Goal: Task Accomplishment & Management: Use online tool/utility

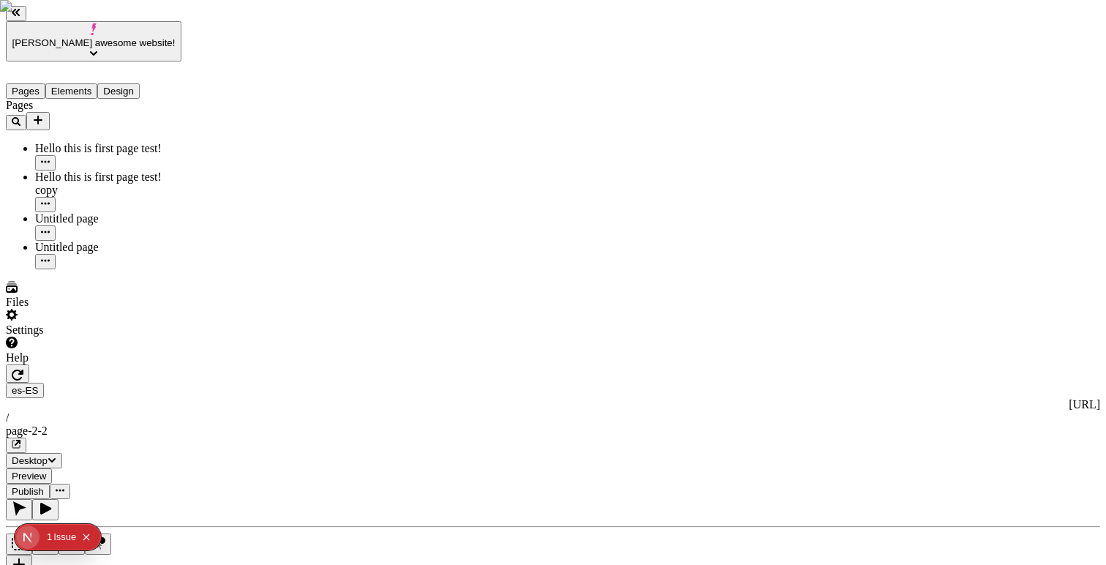
scroll to position [0, 12]
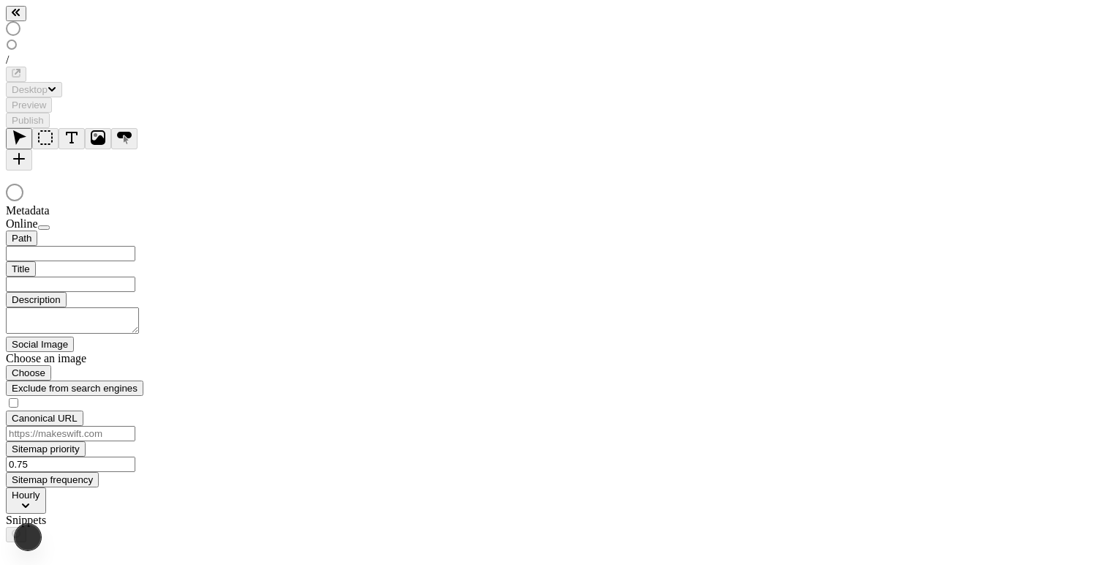
type input "/page-2-2"
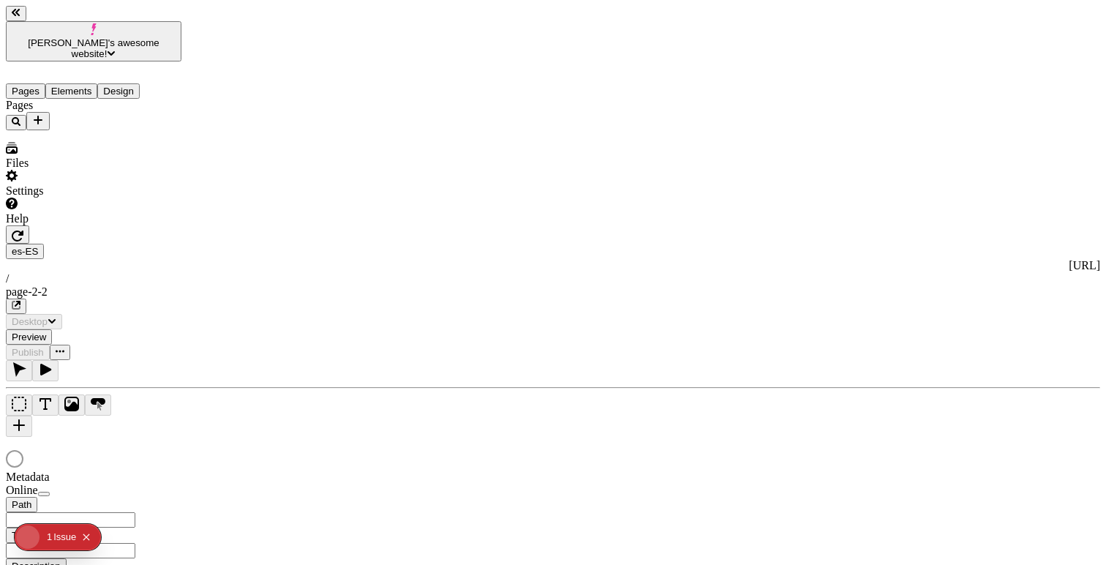
type input "/page-2-2"
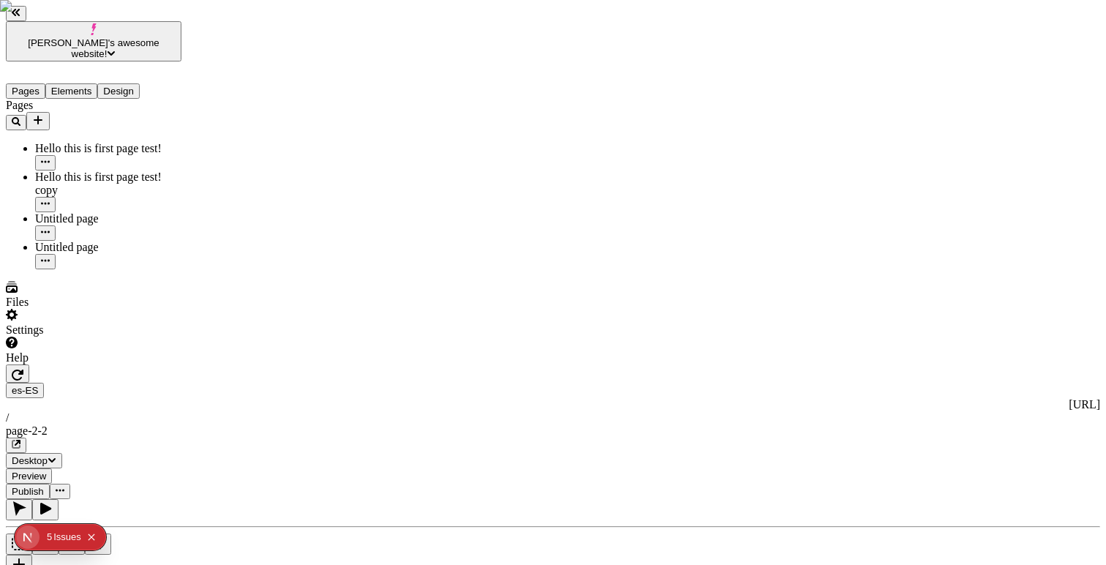
click at [262, 383] on div "es-ES [URL] / page-2-2" at bounding box center [553, 418] width 1094 height 70
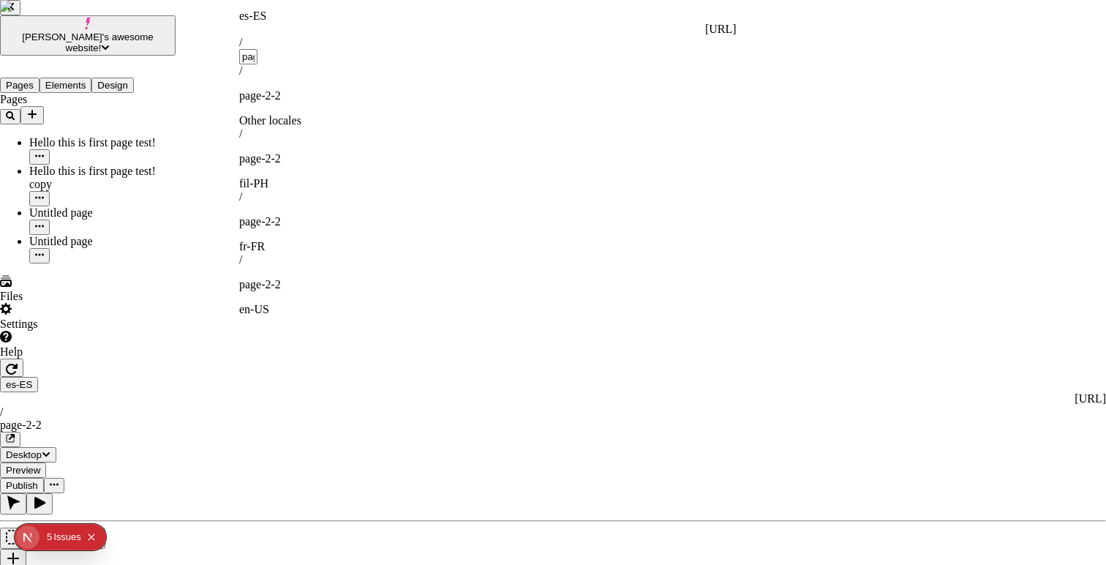
click at [263, 23] on div "es-ES" at bounding box center [487, 16] width 497 height 13
click at [255, 20] on div "es-ES" at bounding box center [487, 16] width 497 height 13
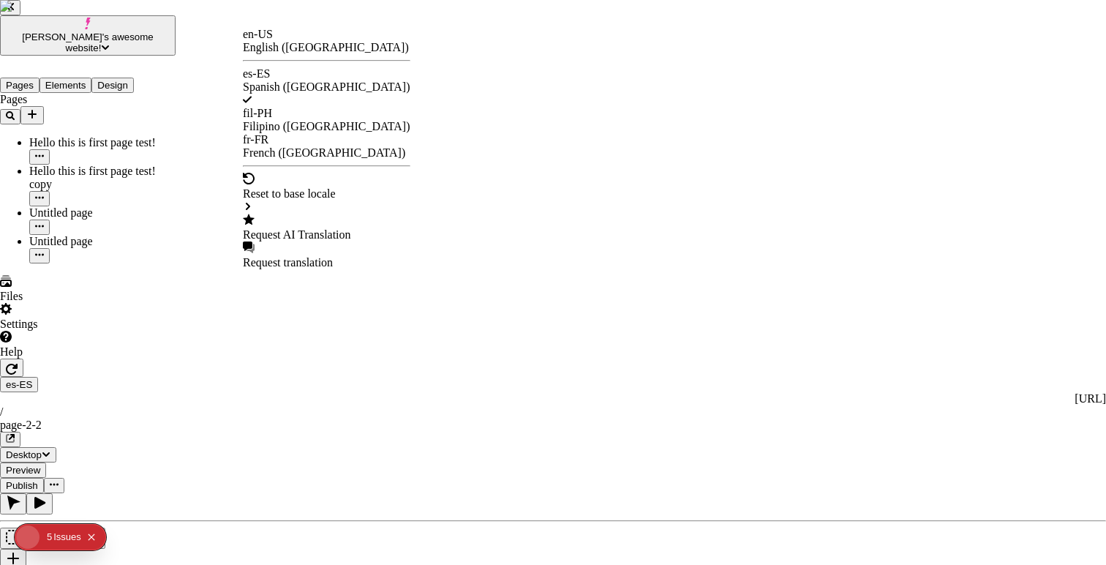
click at [304, 214] on div "Request AI Translation" at bounding box center [327, 228] width 168 height 28
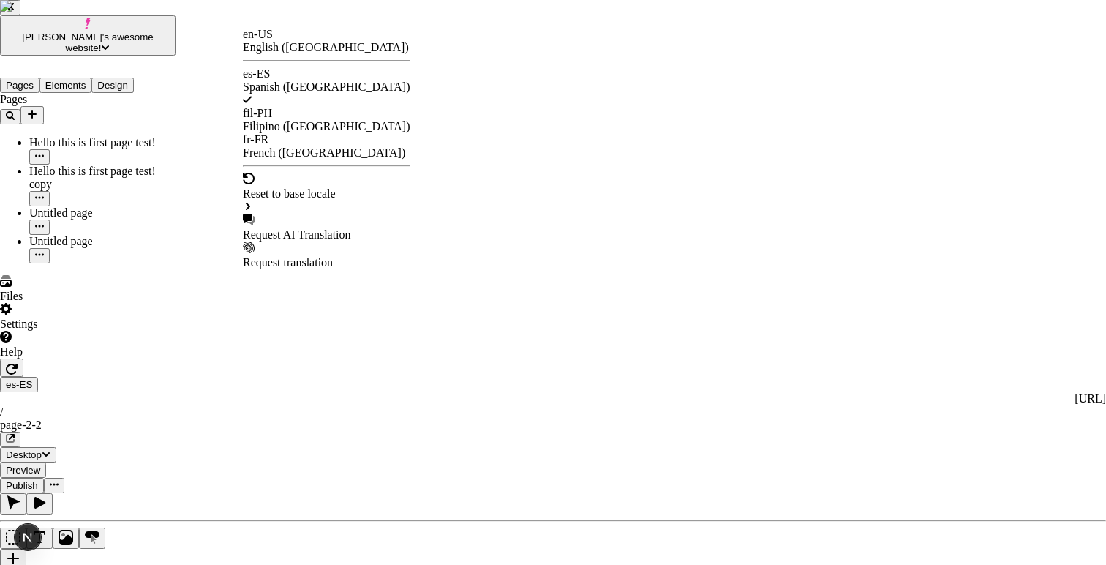
click at [343, 228] on div "Request AI Translation" at bounding box center [327, 234] width 168 height 13
checkbox input "true"
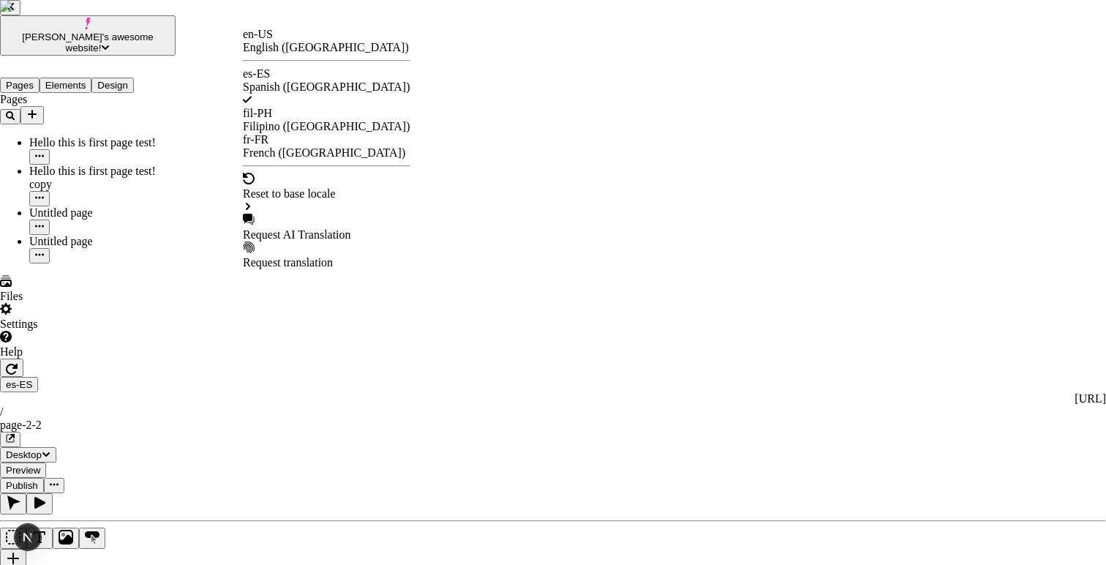
checkbox input "true"
checkbox input "false"
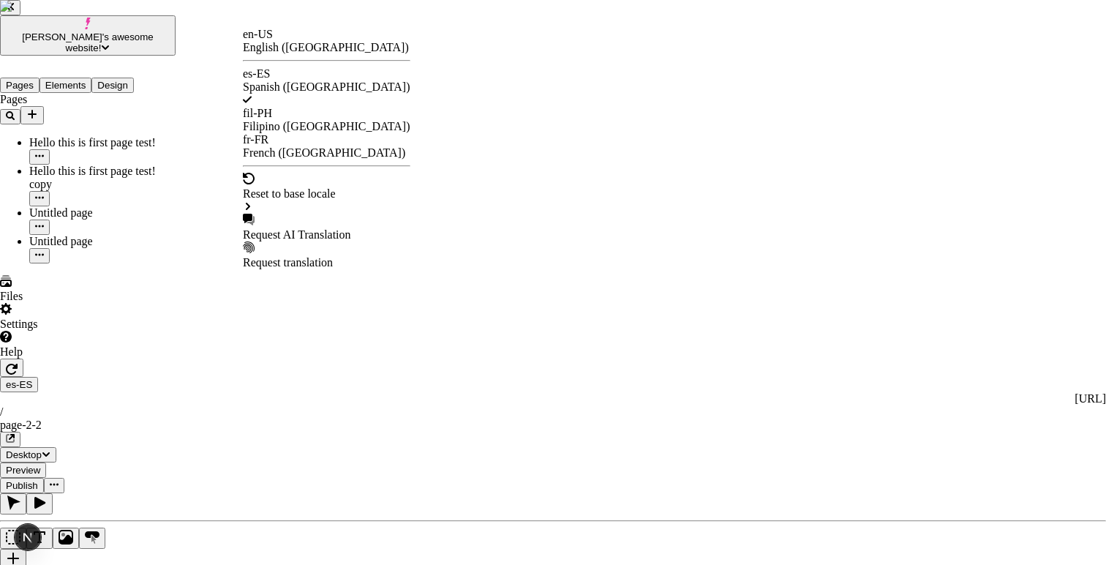
checkbox input "false"
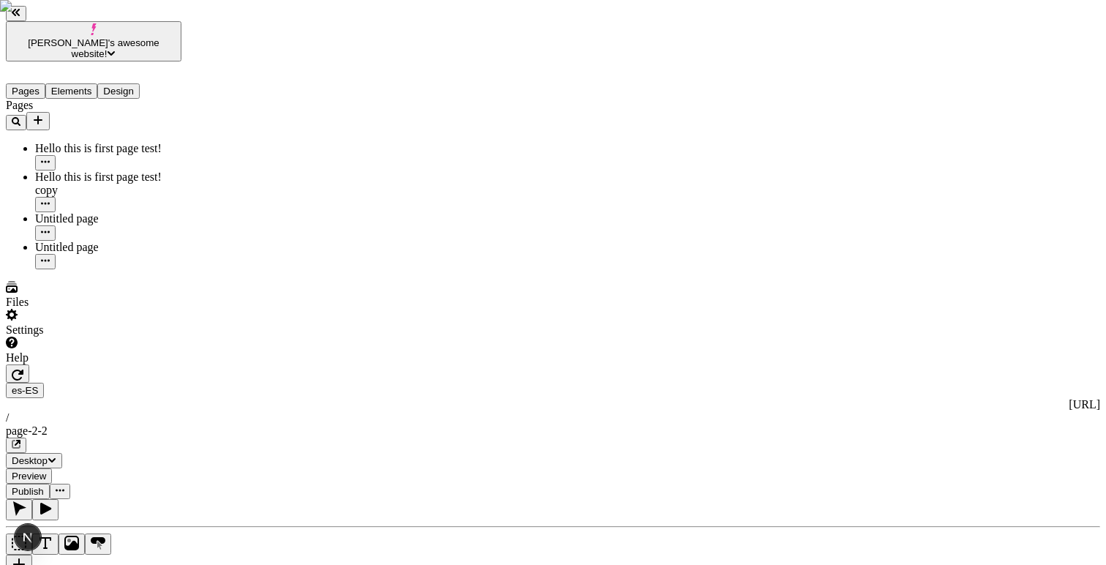
click at [23, 369] on icon "button" at bounding box center [18, 375] width 12 height 12
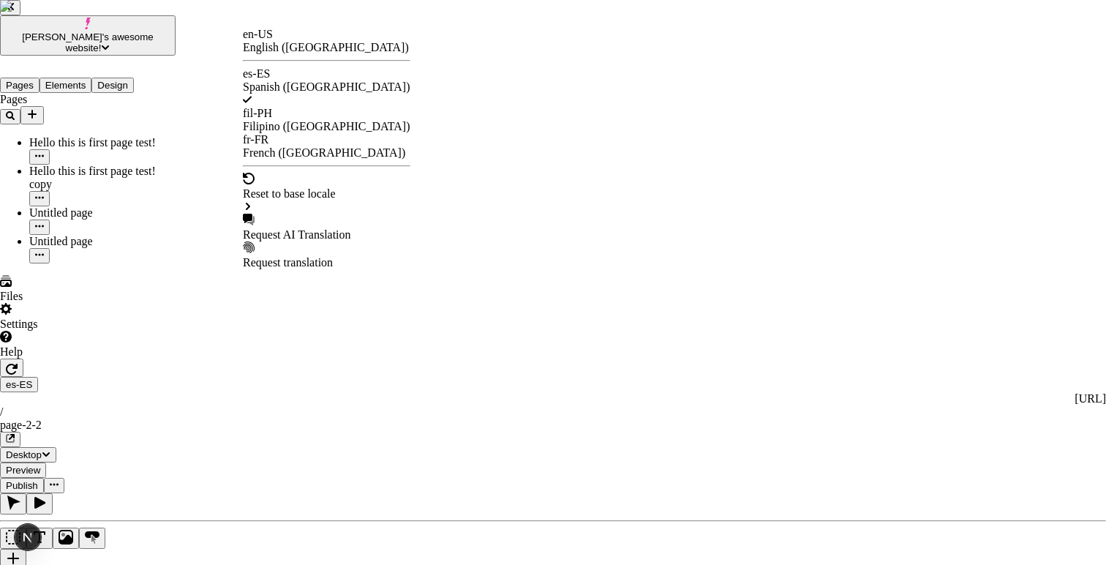
click at [304, 228] on div "Request AI Translation" at bounding box center [327, 234] width 168 height 13
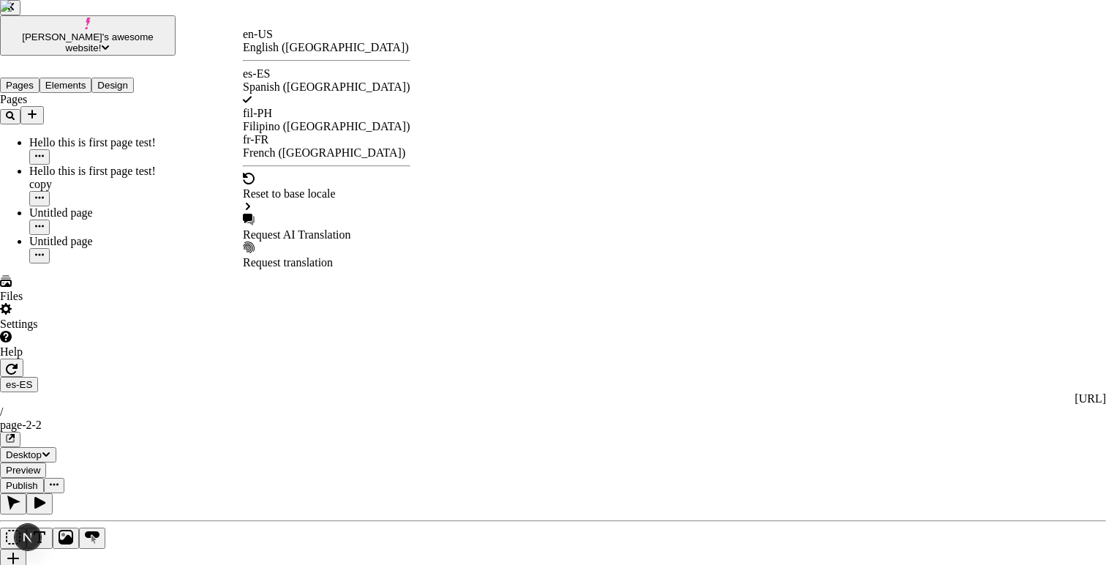
scroll to position [268, 0]
click at [330, 228] on div "Request AI Translation" at bounding box center [327, 234] width 168 height 13
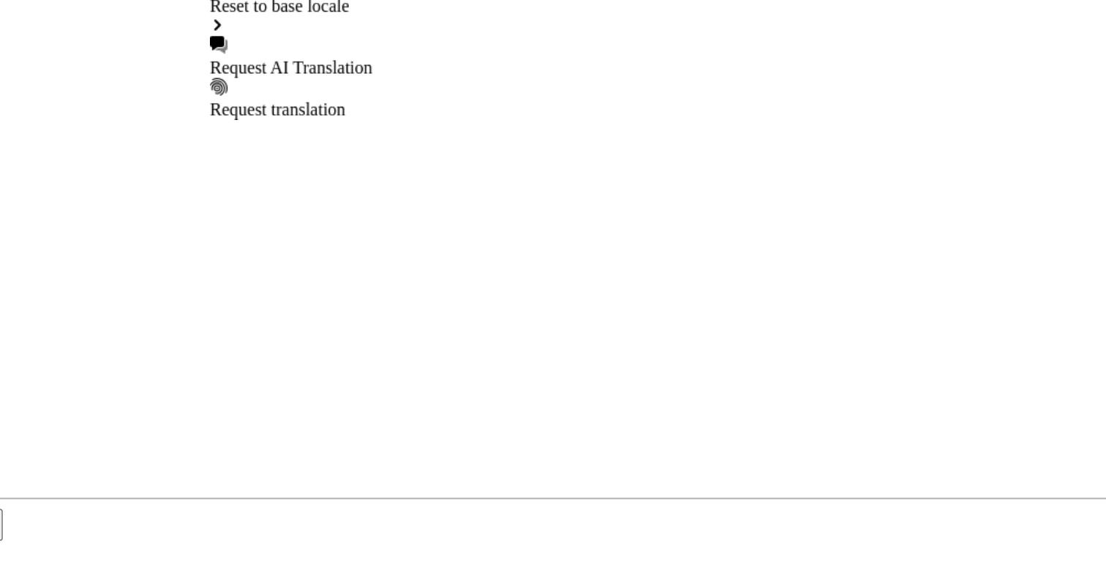
scroll to position [0, 0]
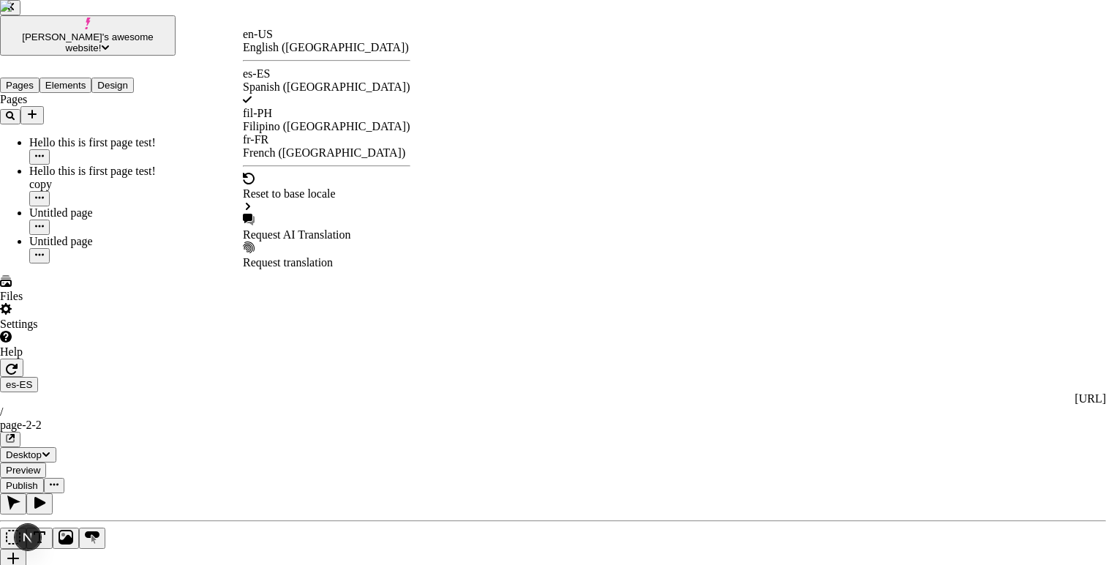
click at [307, 228] on div "Request AI Translation" at bounding box center [327, 234] width 168 height 13
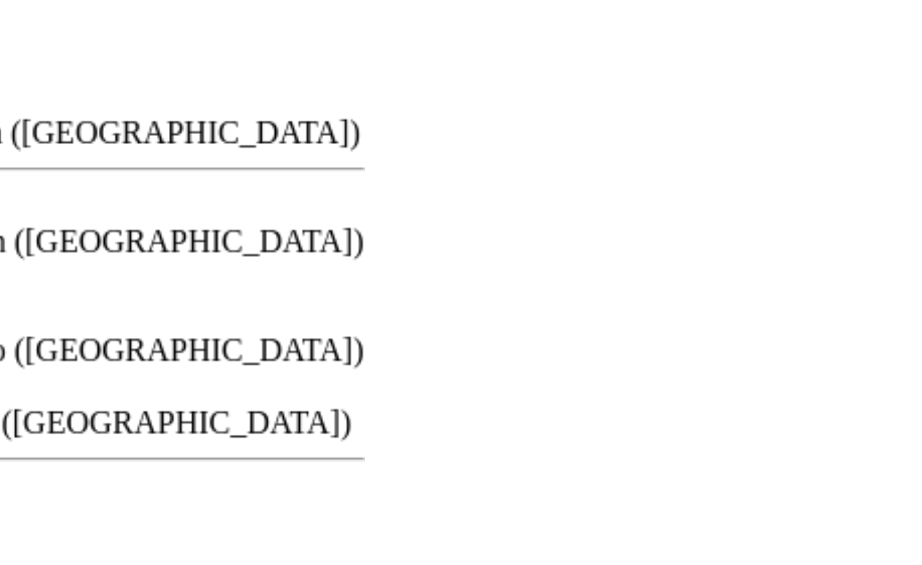
scroll to position [100, 0]
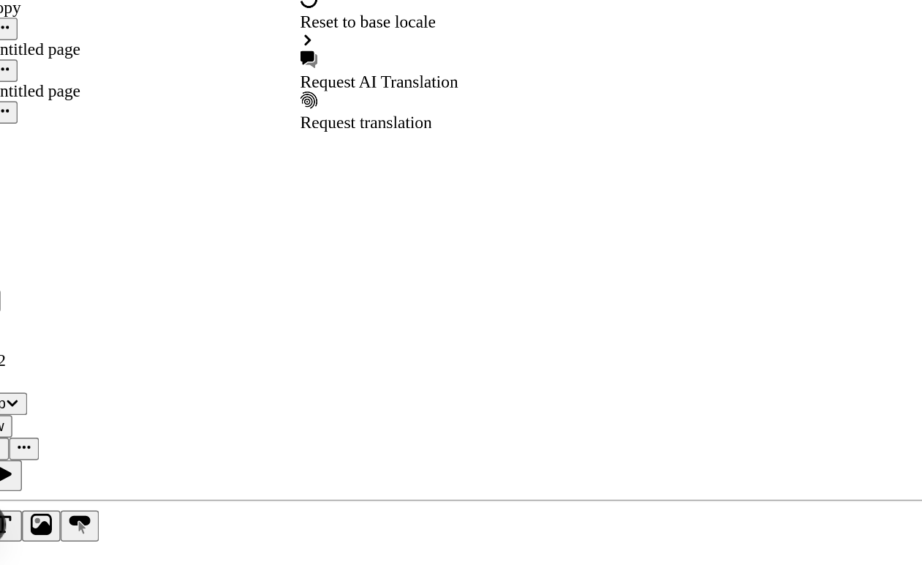
scroll to position [0, 0]
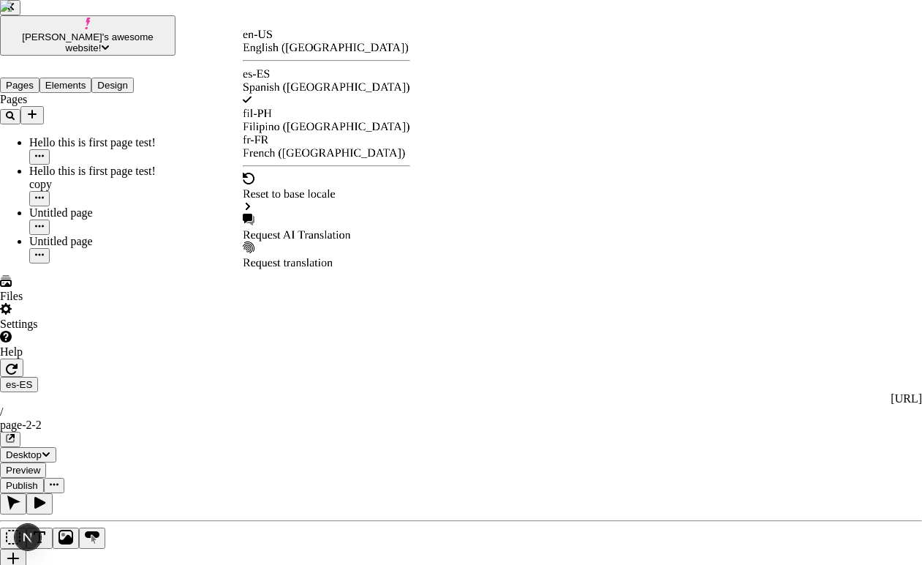
checkbox input "true"
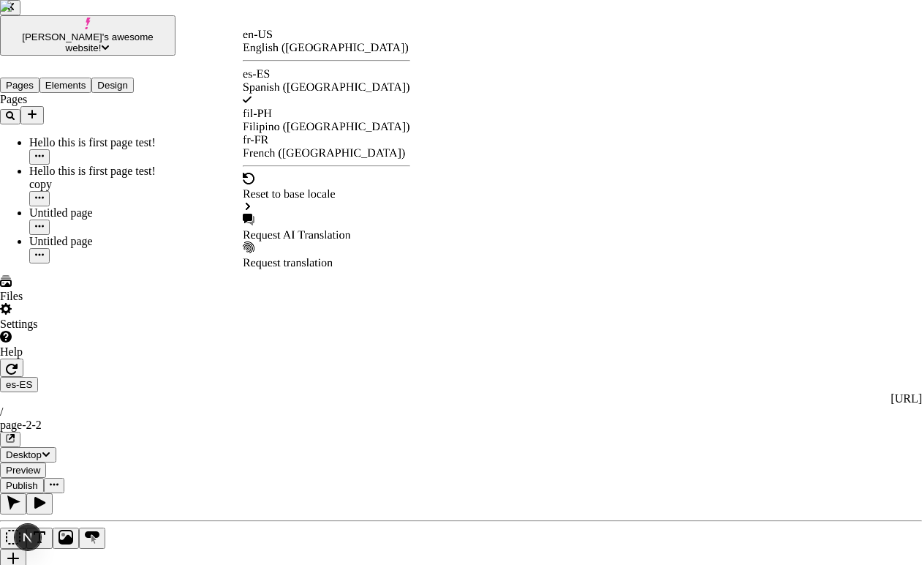
checkbox input "true"
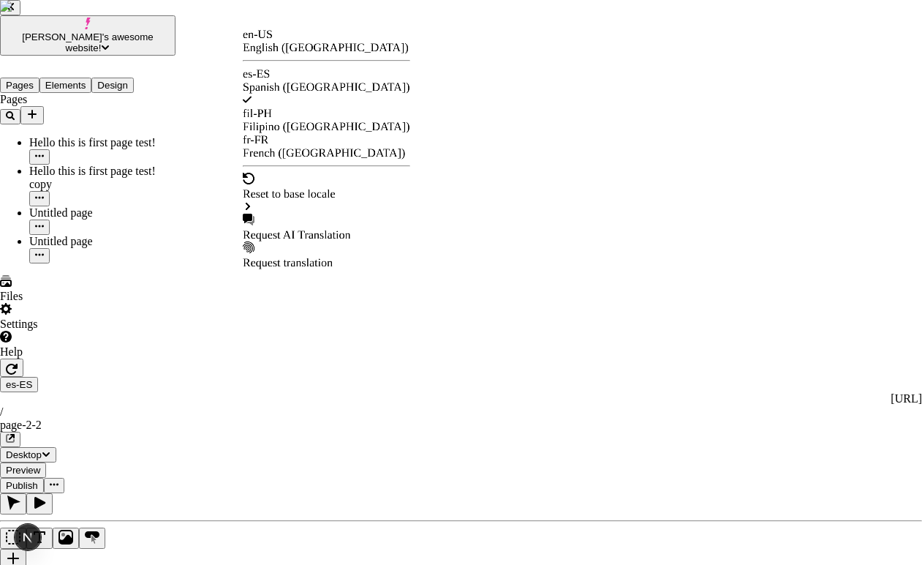
checkbox input "true"
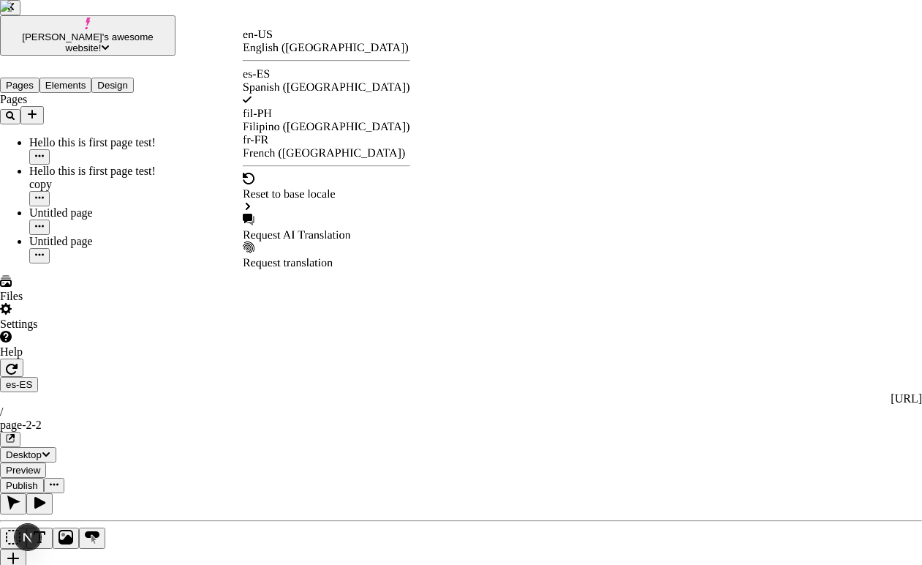
checkbox input "true"
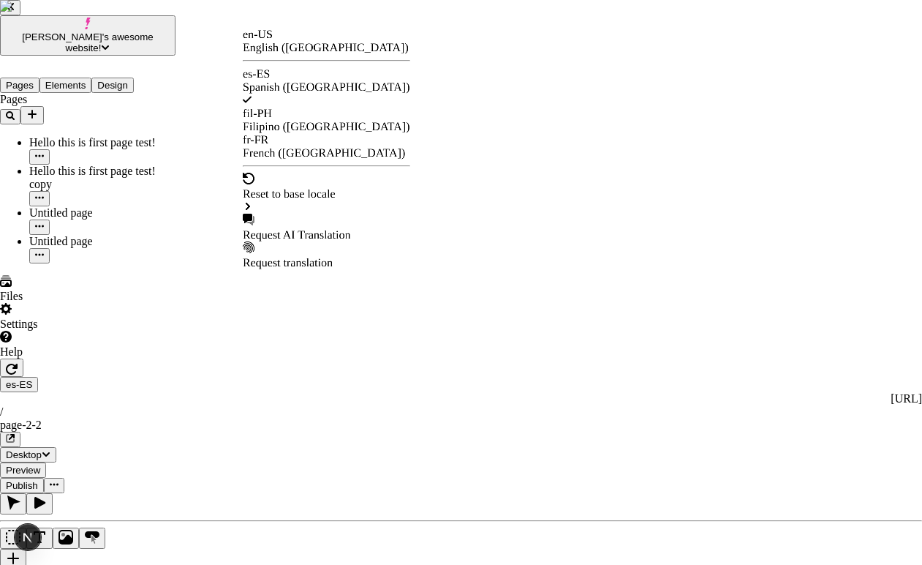
checkbox input "true"
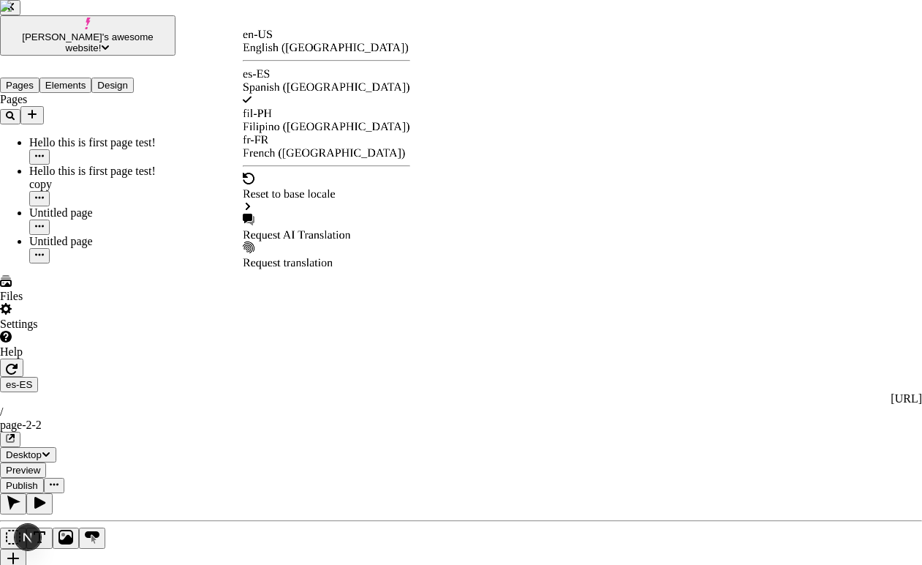
checkbox input "true"
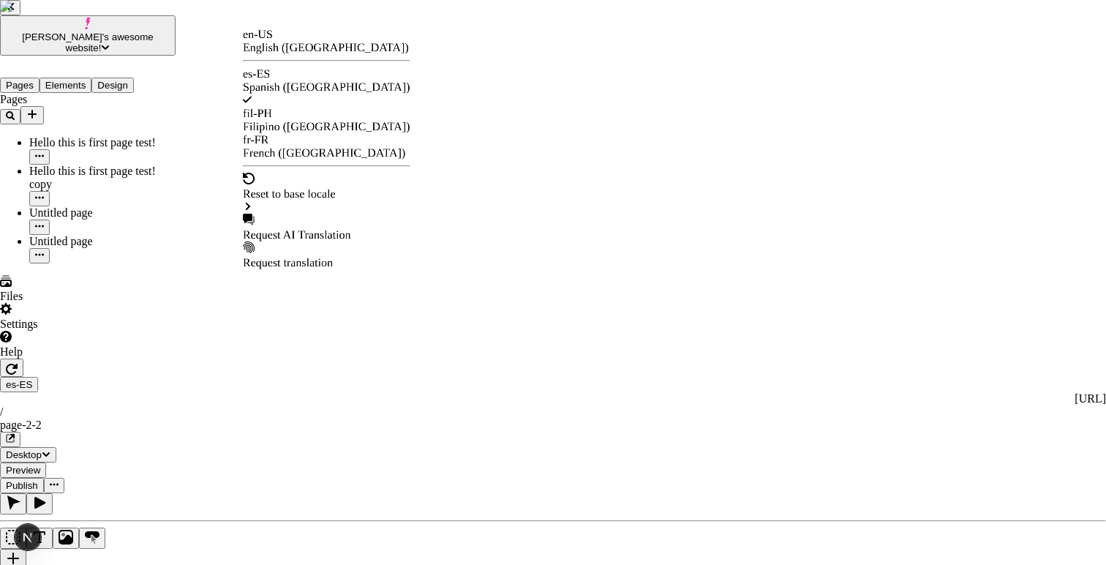
click at [332, 228] on div "Request AI Translation" at bounding box center [327, 234] width 168 height 13
checkbox input "true"
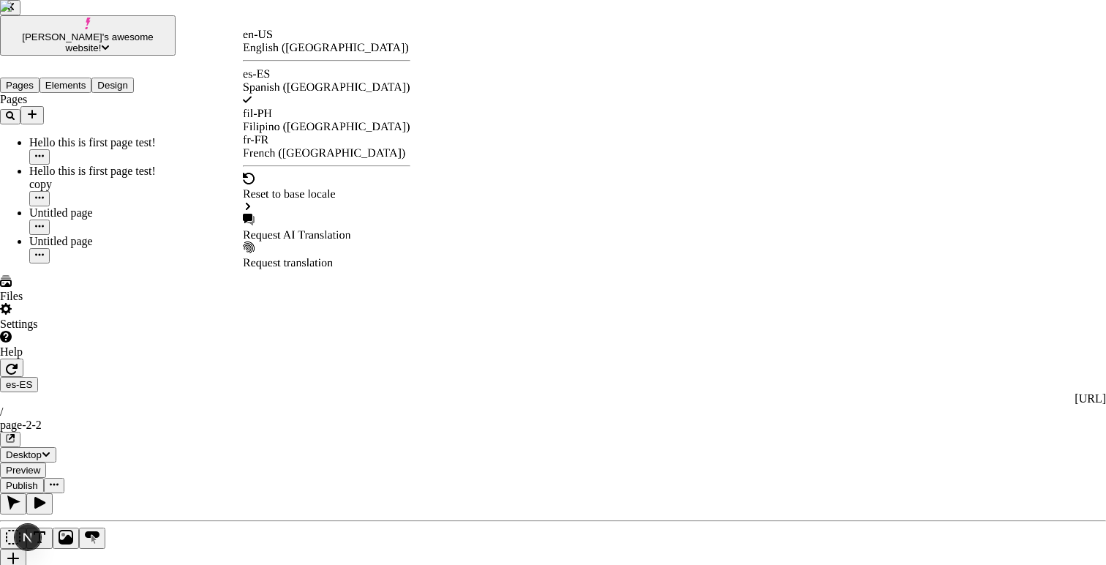
checkbox input "true"
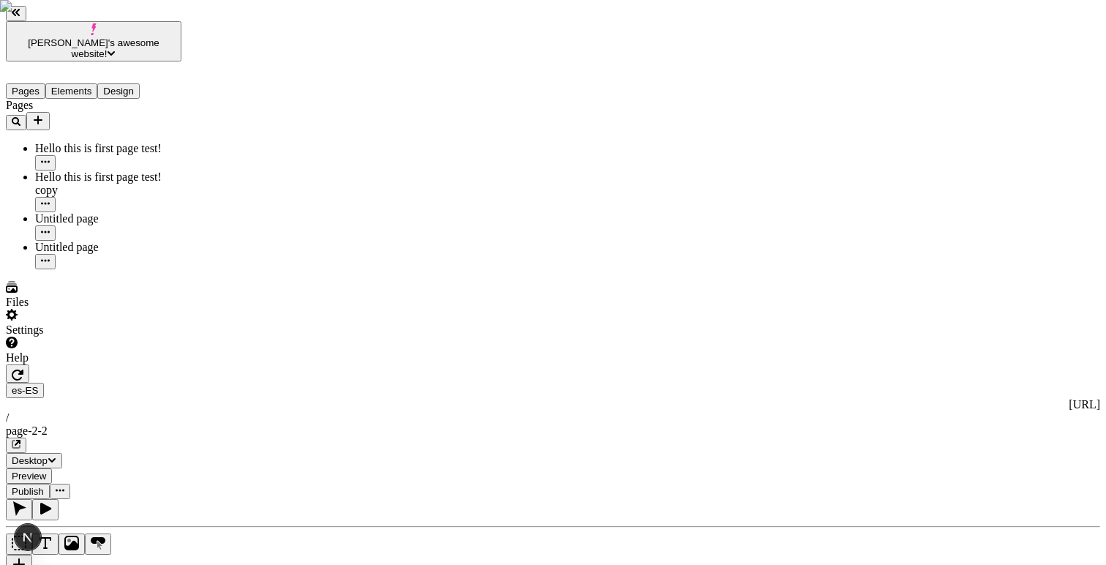
click at [23, 369] on icon "button" at bounding box center [18, 375] width 12 height 12
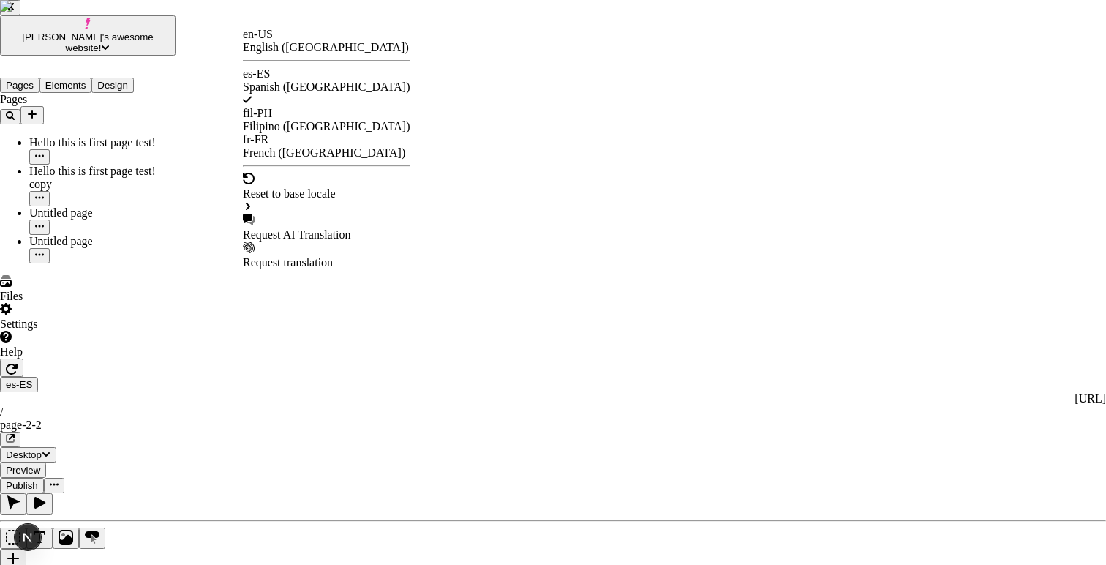
click at [315, 120] on div "Filipino ([GEOGRAPHIC_DATA])" at bounding box center [327, 126] width 168 height 13
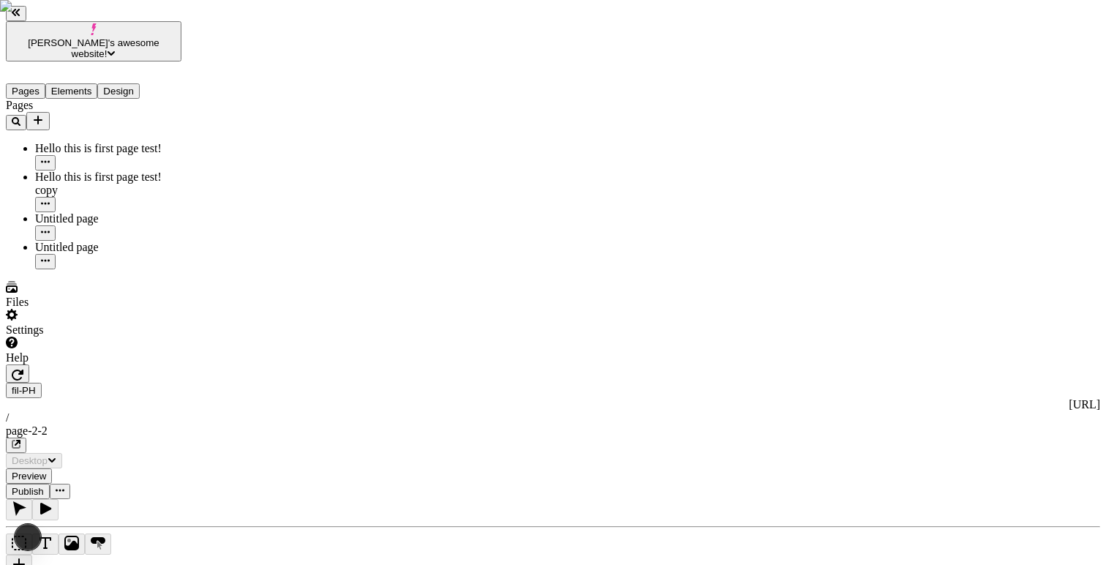
type input "/page-2-2"
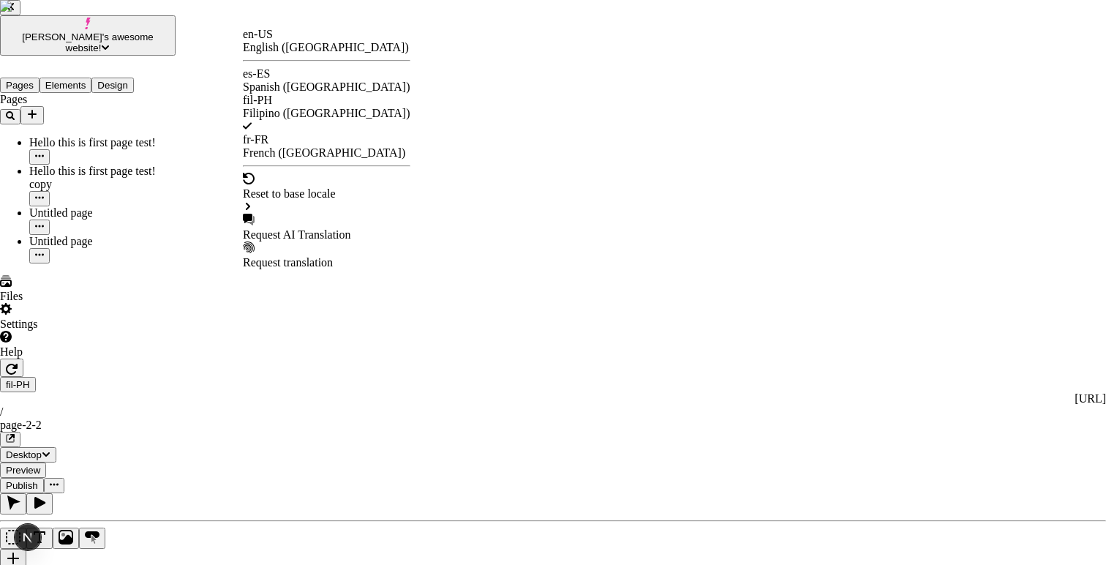
click at [285, 133] on div "fr-FR French (France)" at bounding box center [327, 146] width 168 height 26
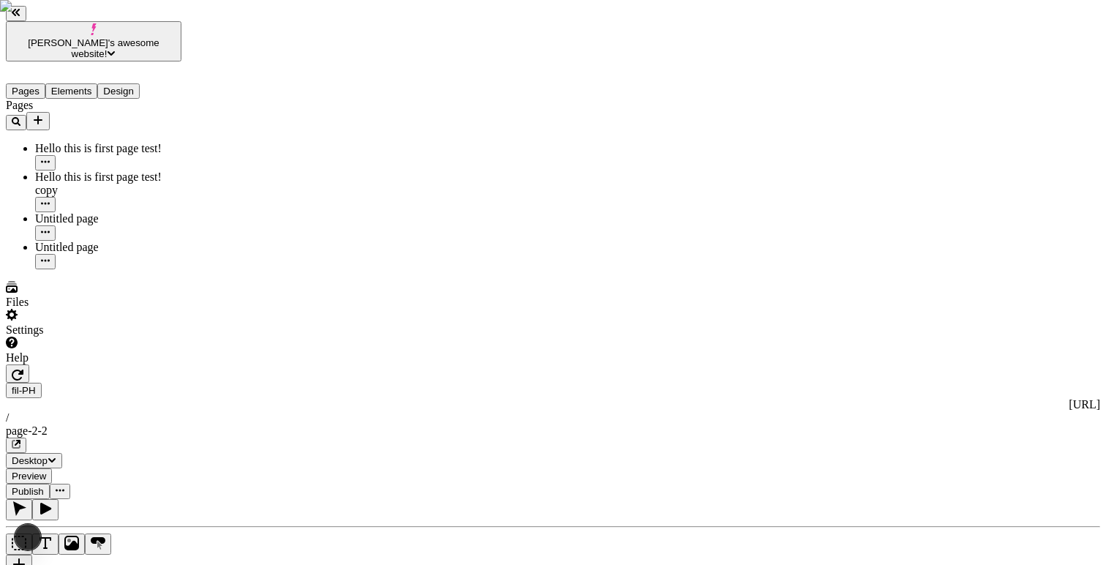
type input "/page-2-2"
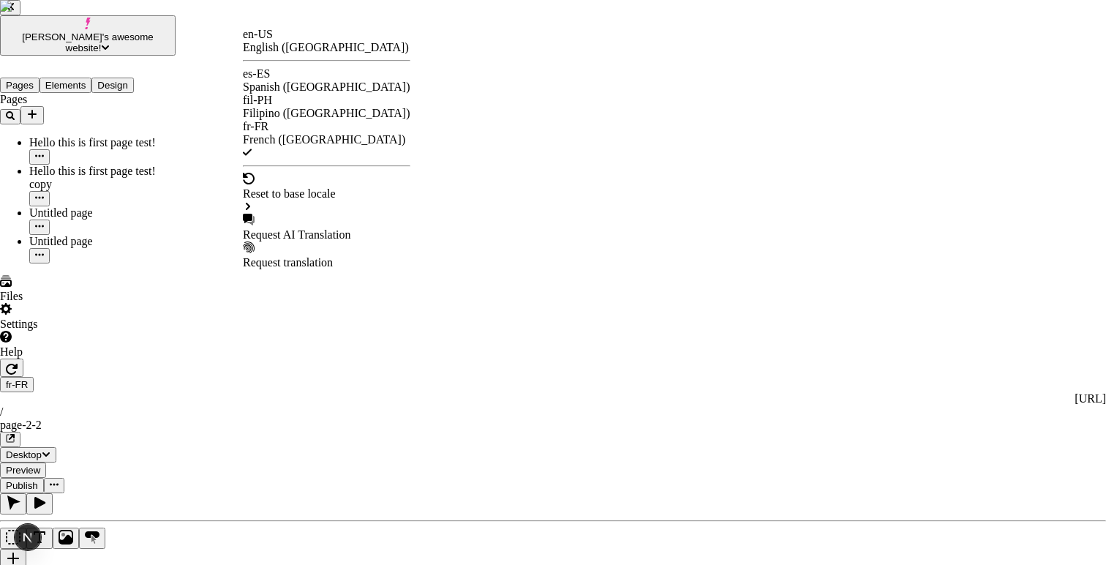
click at [279, 73] on div "es-ES" at bounding box center [327, 73] width 168 height 13
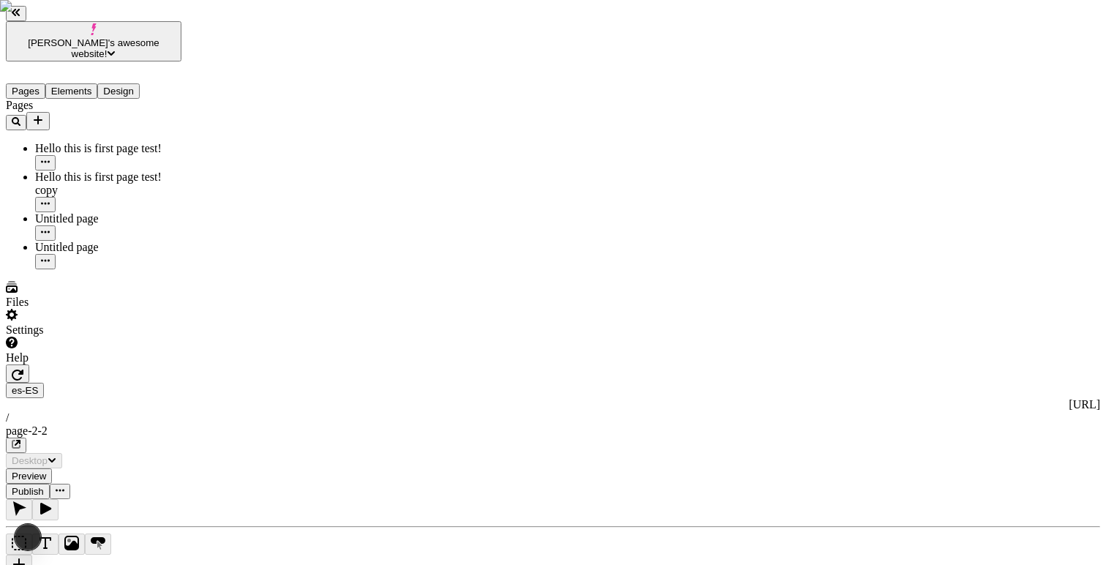
type input "/page-2-2"
